Goal: Navigation & Orientation: Understand site structure

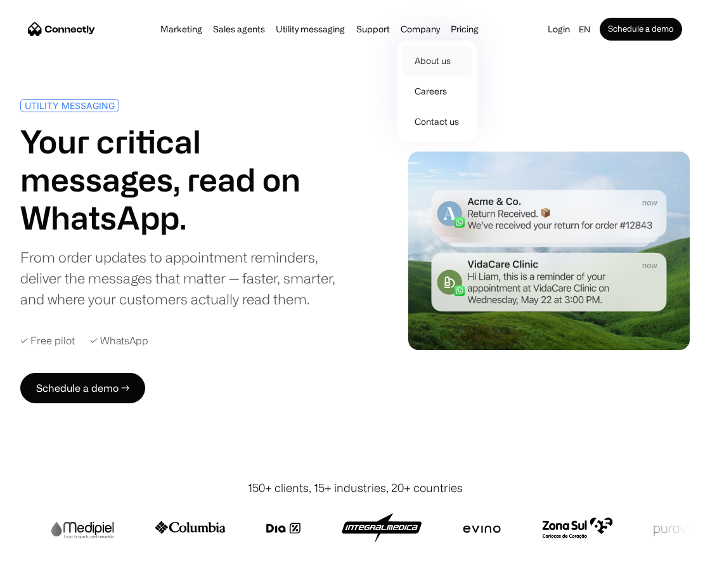
click at [424, 61] on link "About us" at bounding box center [437, 61] width 70 height 30
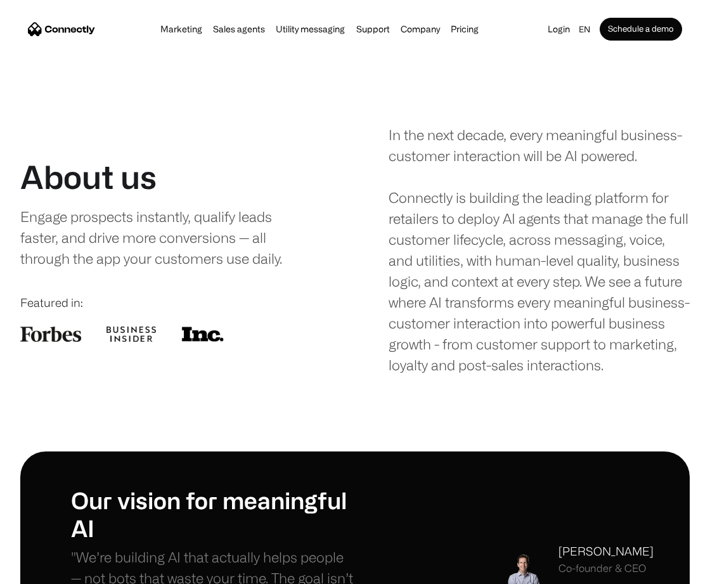
click at [72, 32] on img "home" at bounding box center [61, 28] width 67 height 13
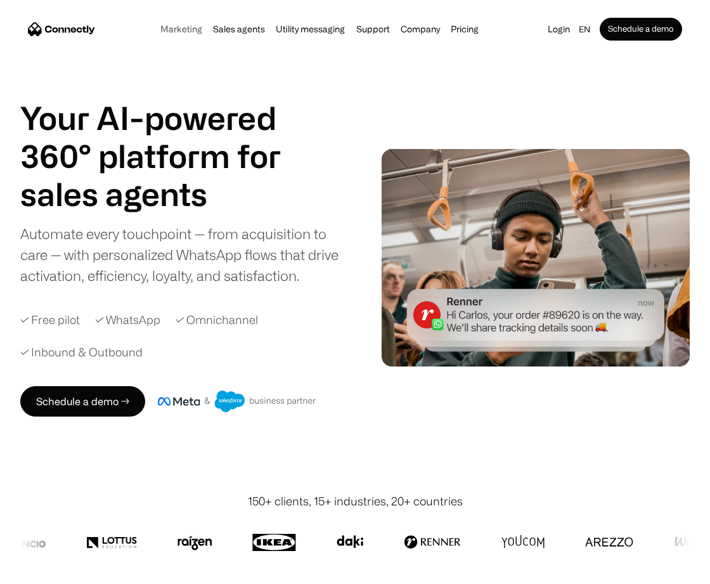
click at [189, 29] on link "Marketing" at bounding box center [180, 29] width 49 height 10
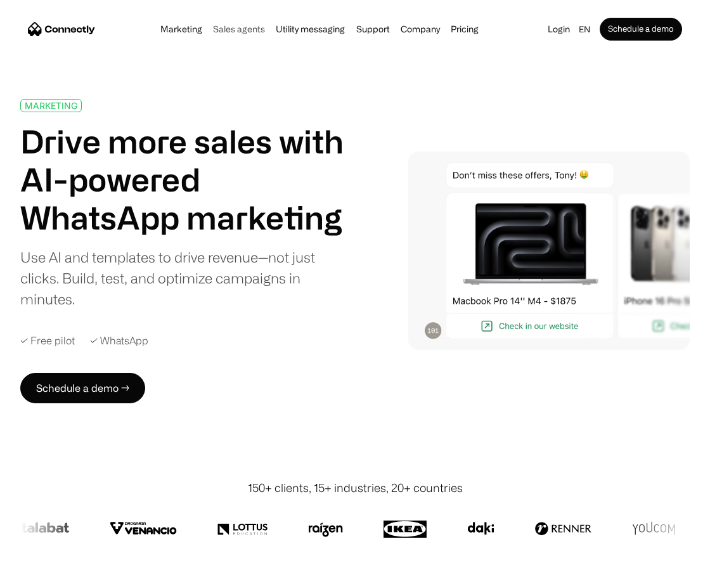
click at [222, 34] on link "Sales agents" at bounding box center [239, 29] width 60 height 10
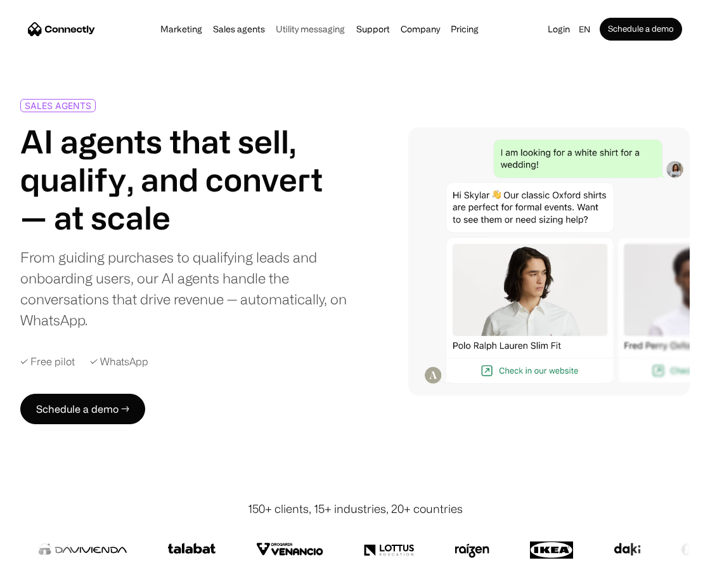
click at [310, 30] on link "Utility messaging" at bounding box center [310, 29] width 77 height 10
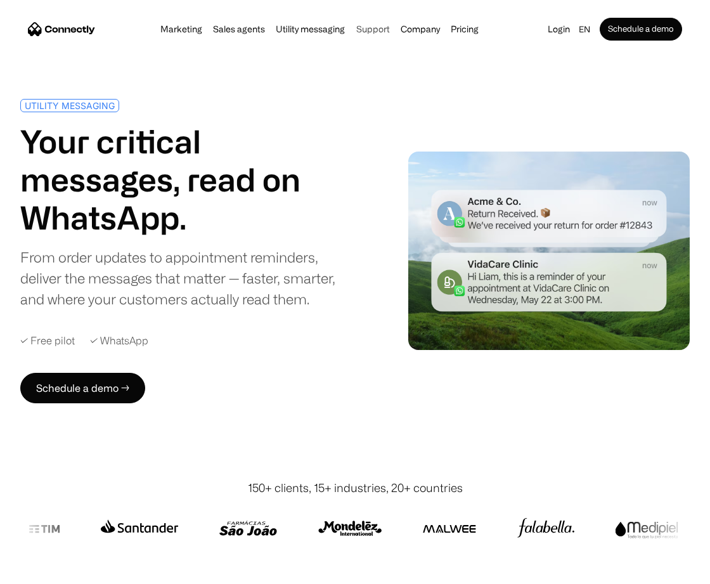
click at [380, 29] on link "Support" at bounding box center [372, 29] width 41 height 10
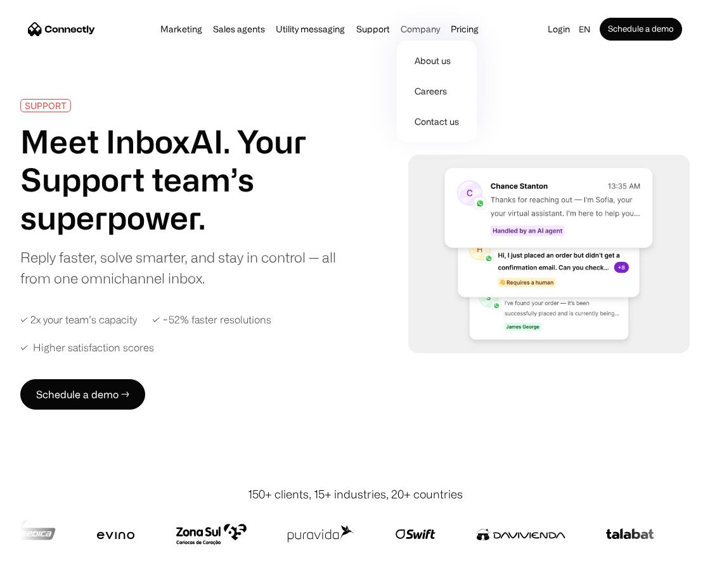
click at [425, 30] on div "Company" at bounding box center [419, 29] width 39 height 18
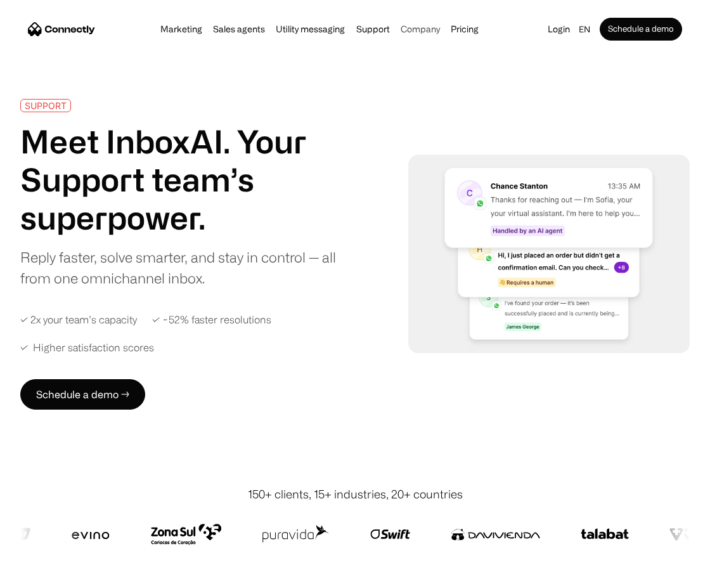
click at [425, 30] on div "Company" at bounding box center [419, 29] width 39 height 18
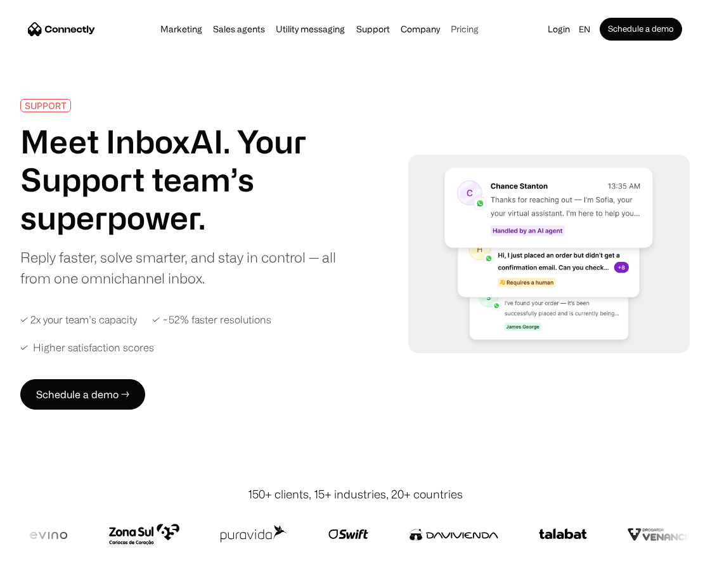
click at [459, 28] on link "Pricing" at bounding box center [464, 29] width 35 height 10
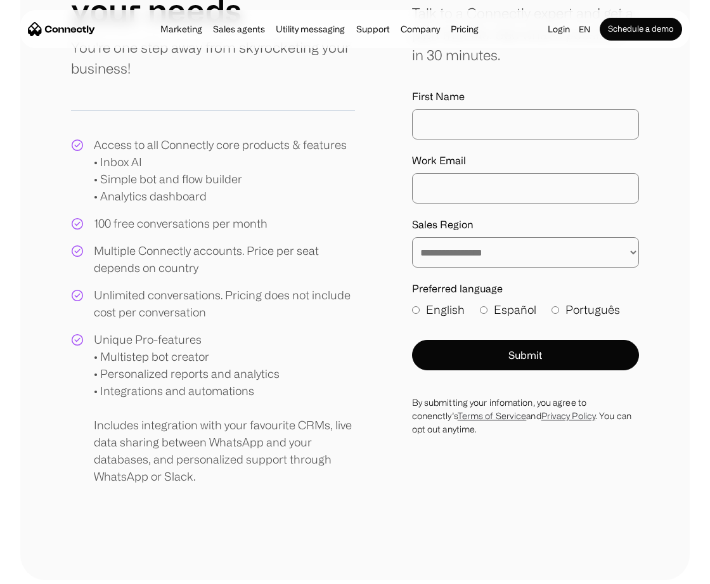
scroll to position [215, 0]
click at [457, 425] on div "By submitting your infomation, you agree to conenctly’s Terms of Service and Pr…" at bounding box center [525, 415] width 227 height 40
click at [468, 450] on div "**********" at bounding box center [355, 219] width 568 height 532
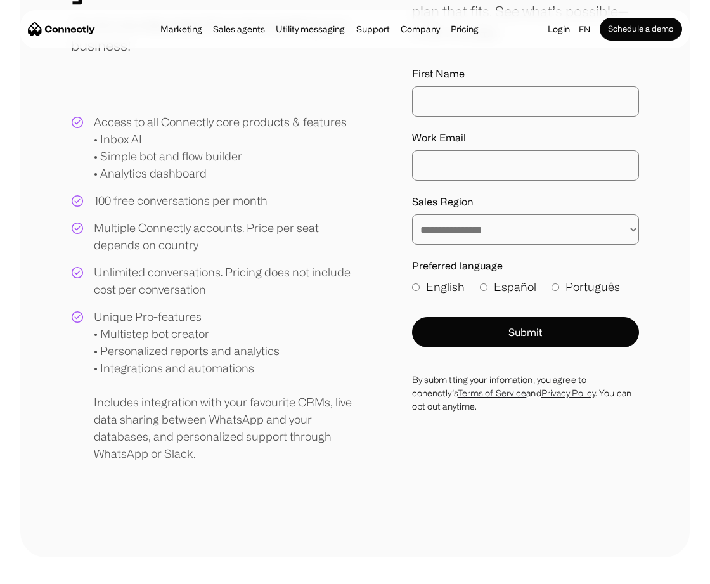
scroll to position [243, 0]
